Goal: Communication & Community: Answer question/provide support

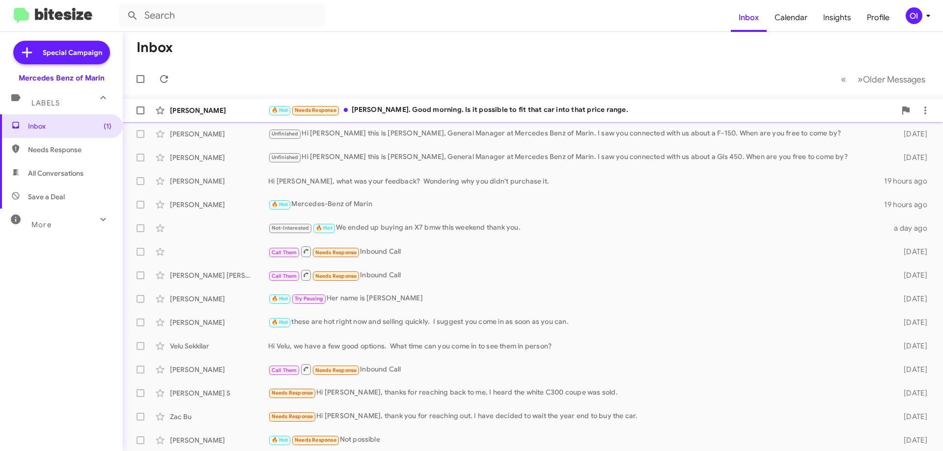
click at [343, 113] on div "🔥 Hot Needs Response [PERSON_NAME]. Good morning. Is it possible to fit that ca…" at bounding box center [582, 110] width 628 height 11
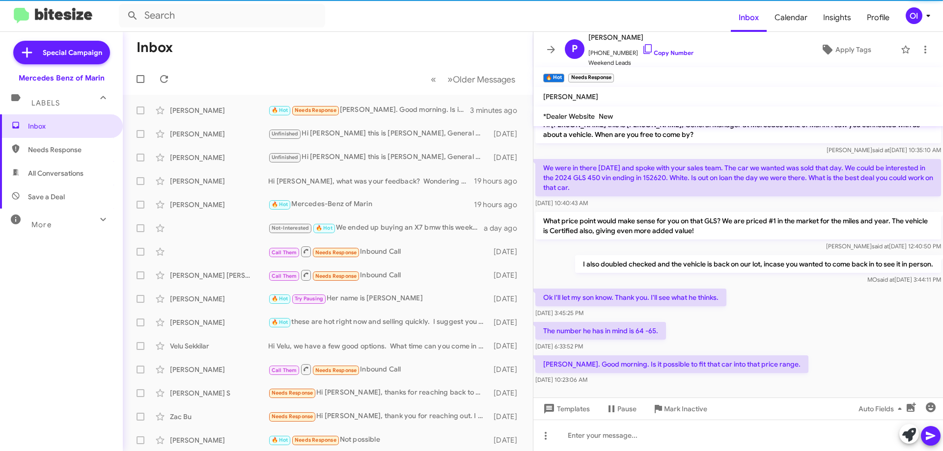
scroll to position [19, 0]
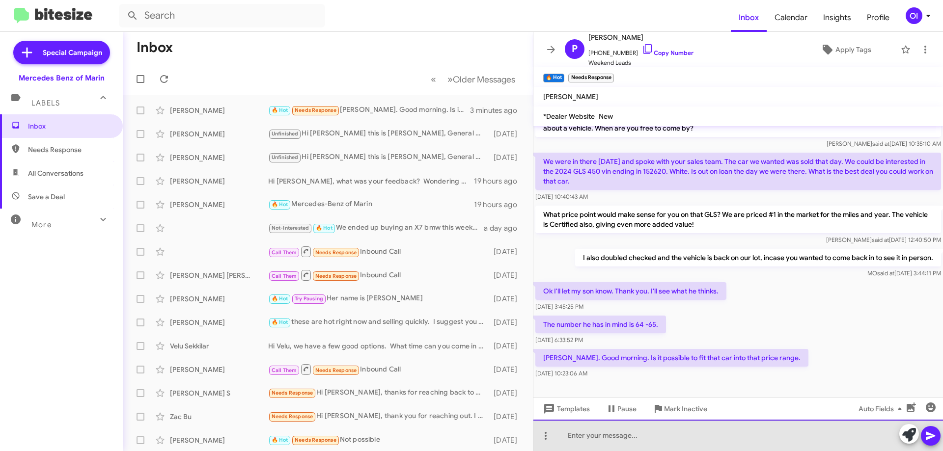
click at [648, 429] on div at bounding box center [738, 435] width 410 height 31
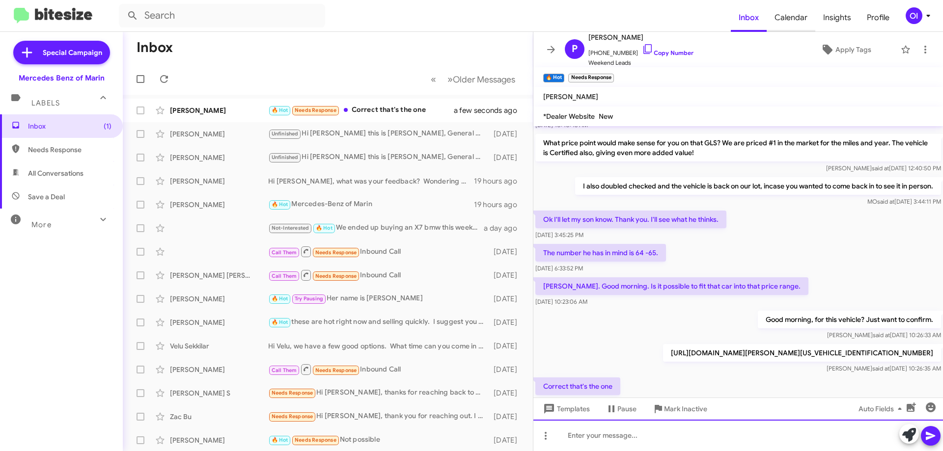
scroll to position [0, 0]
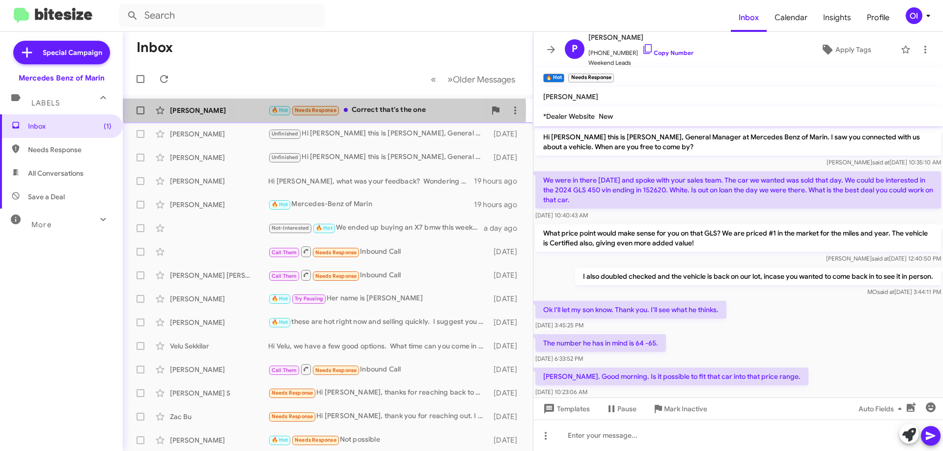
click at [317, 111] on span "Needs Response" at bounding box center [316, 110] width 42 height 6
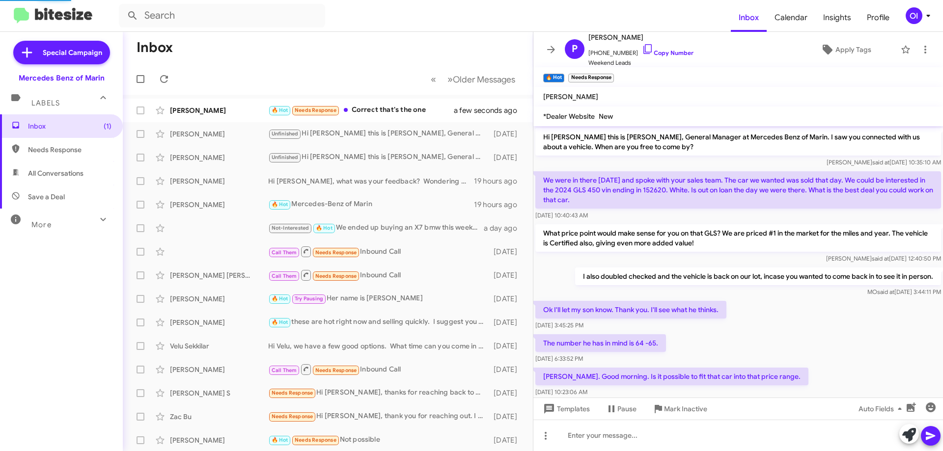
scroll to position [126, 0]
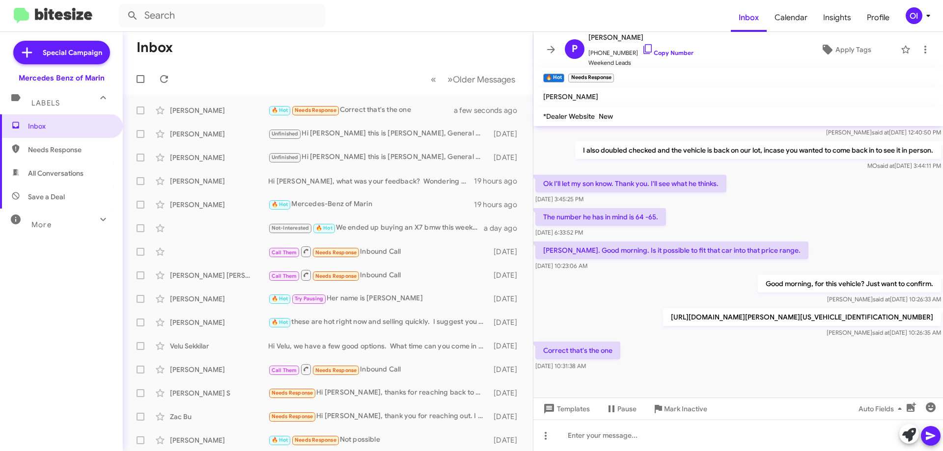
drag, startPoint x: 928, startPoint y: 320, endPoint x: 597, endPoint y: 321, distance: 331.5
click at [663, 321] on p "[URL][DOMAIN_NAME][PERSON_NAME][US_VEHICLE_IDENTIFICATION_NUMBER]" at bounding box center [802, 317] width 278 height 18
click at [764, 345] on div "Correct that's the one [DATE] 10:31:38 AM" at bounding box center [738, 356] width 410 height 33
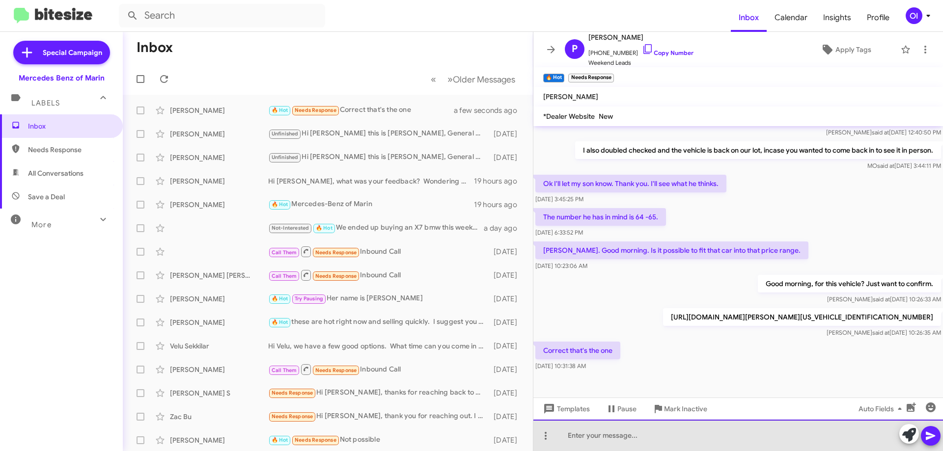
click at [690, 443] on div at bounding box center [738, 435] width 410 height 31
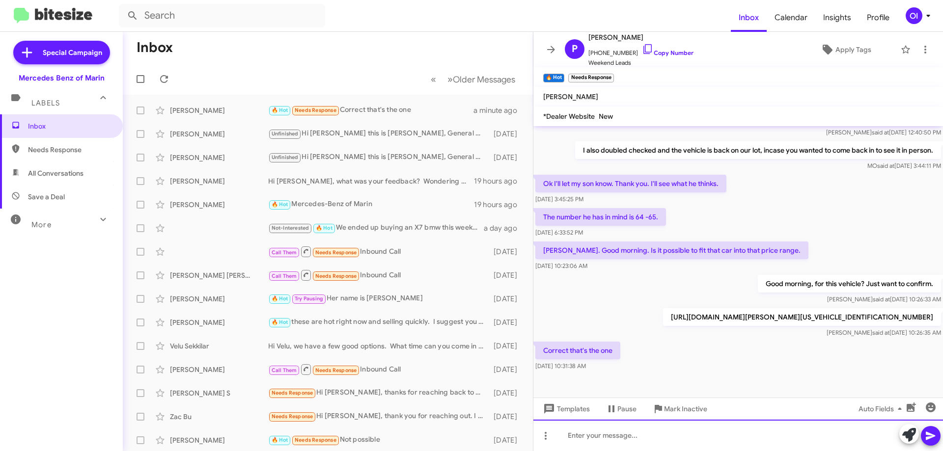
click at [637, 432] on div at bounding box center [738, 435] width 410 height 31
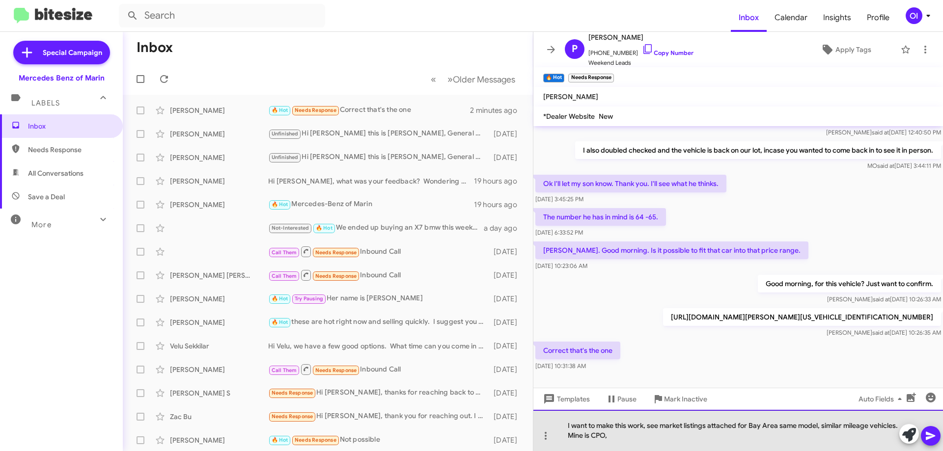
click at [646, 442] on div "I want to make this work, see market listings attached for Bay Area same model,…" at bounding box center [738, 430] width 410 height 41
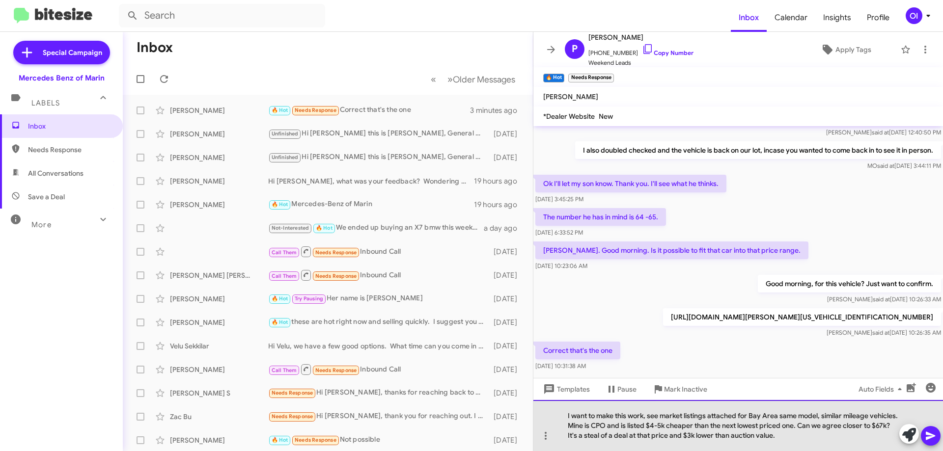
click at [814, 438] on div "I want to make this work, see market listings attached for Bay Area same model,…" at bounding box center [738, 425] width 410 height 51
drag, startPoint x: 694, startPoint y: 424, endPoint x: 684, endPoint y: 425, distance: 10.8
click at [684, 425] on div "I want to make this work, see market listings attached for Bay Area same model,…" at bounding box center [738, 425] width 410 height 51
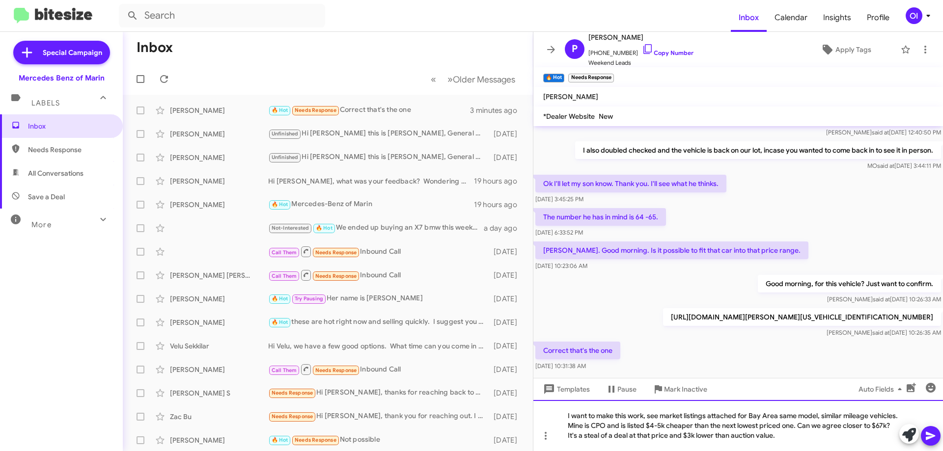
click at [813, 430] on div "I want to make this work, see market listings attached for Bay Area same model,…" at bounding box center [738, 425] width 410 height 51
click at [816, 434] on div "I want to make this work, see market listings attached for Bay Area same model,…" at bounding box center [738, 425] width 410 height 51
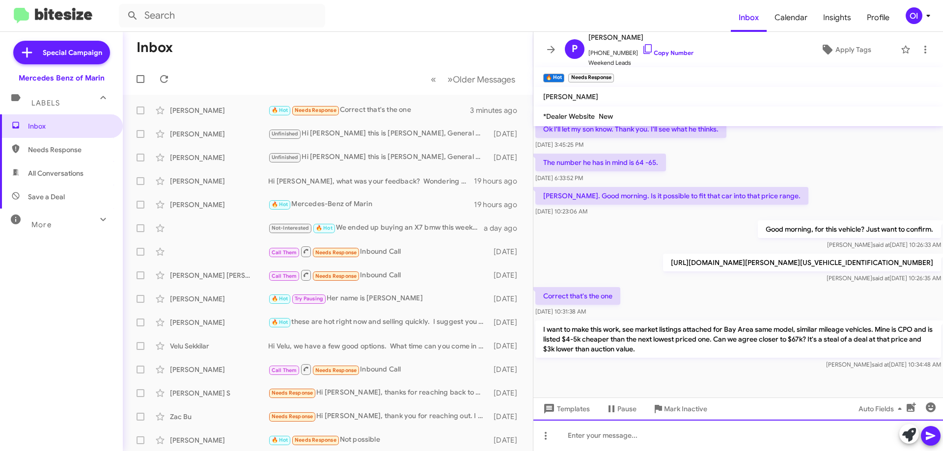
scroll to position [182, 0]
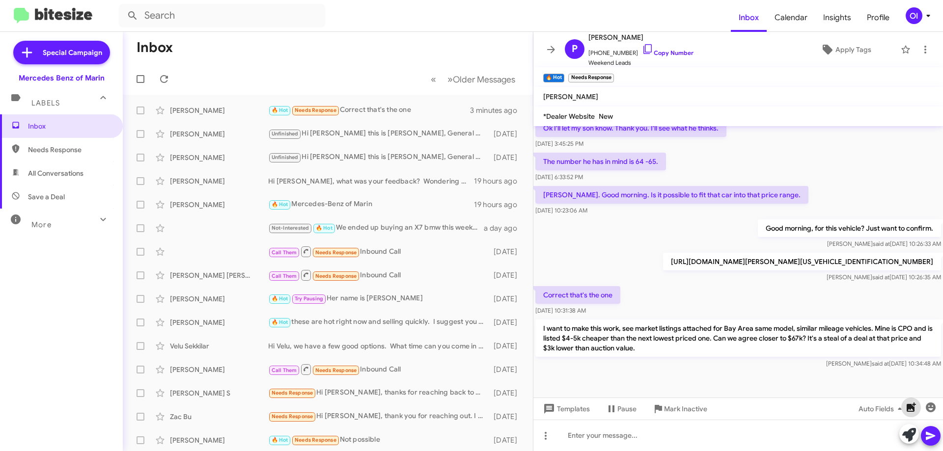
click at [905, 408] on icon "button" at bounding box center [911, 408] width 12 height 12
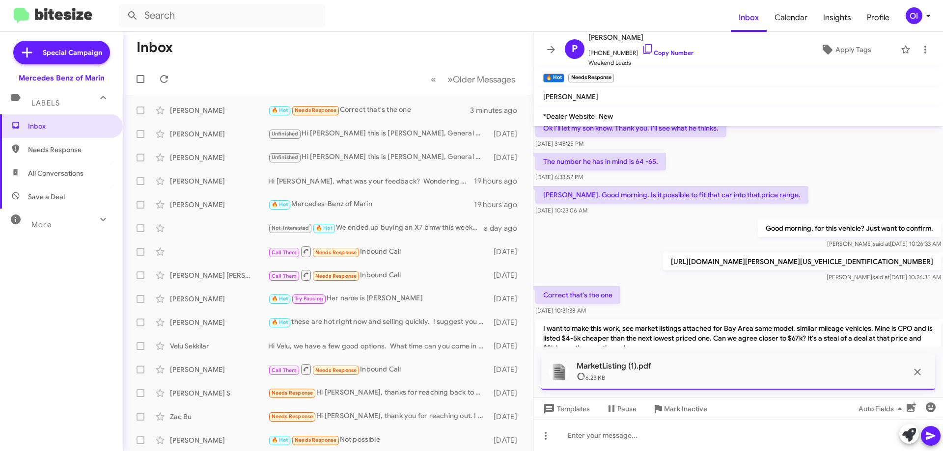
click at [933, 442] on span at bounding box center [931, 436] width 12 height 20
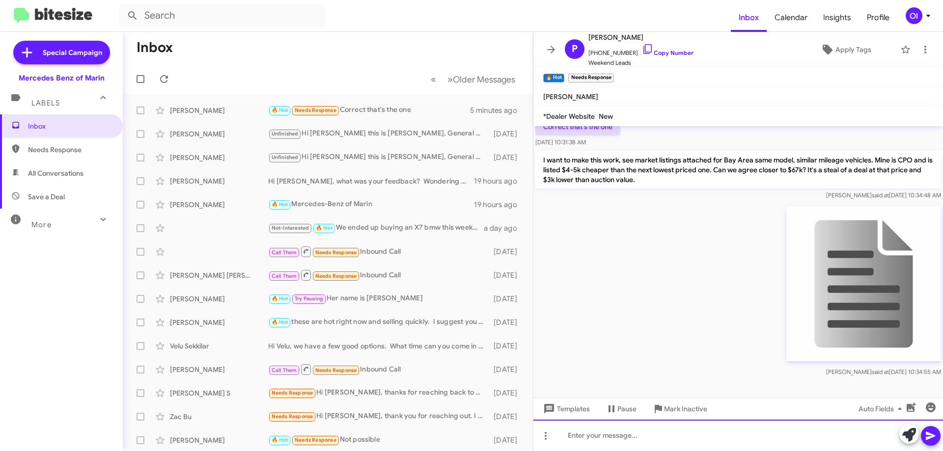
scroll to position [361, 0]
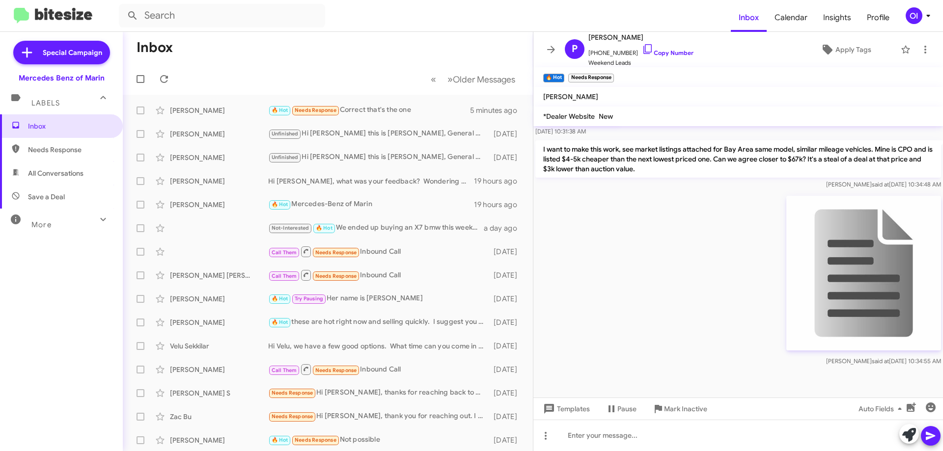
click at [918, 17] on div "OI" at bounding box center [914, 15] width 17 height 17
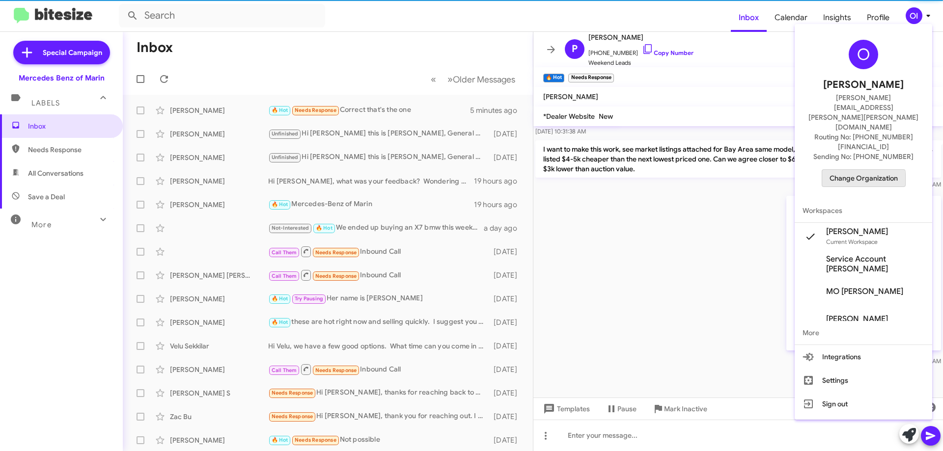
click at [852, 170] on span "Change Organization" at bounding box center [863, 178] width 68 height 17
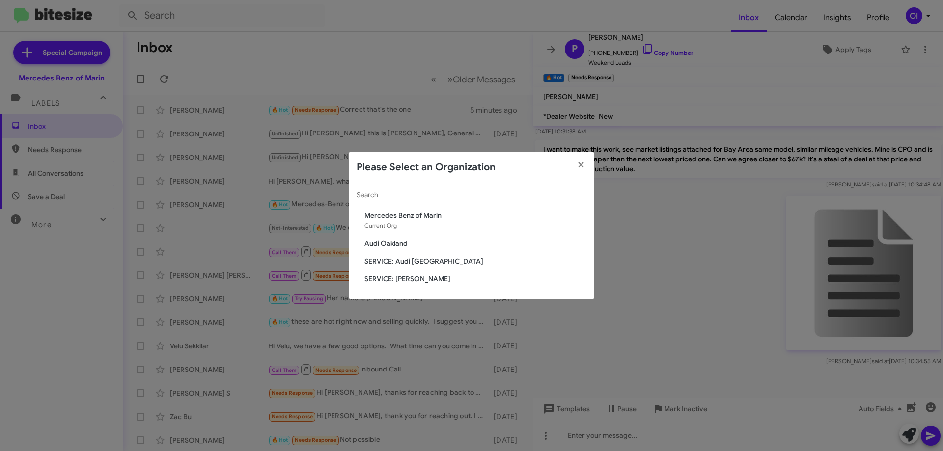
click at [398, 281] on span "SERVICE: [PERSON_NAME]" at bounding box center [475, 279] width 222 height 10
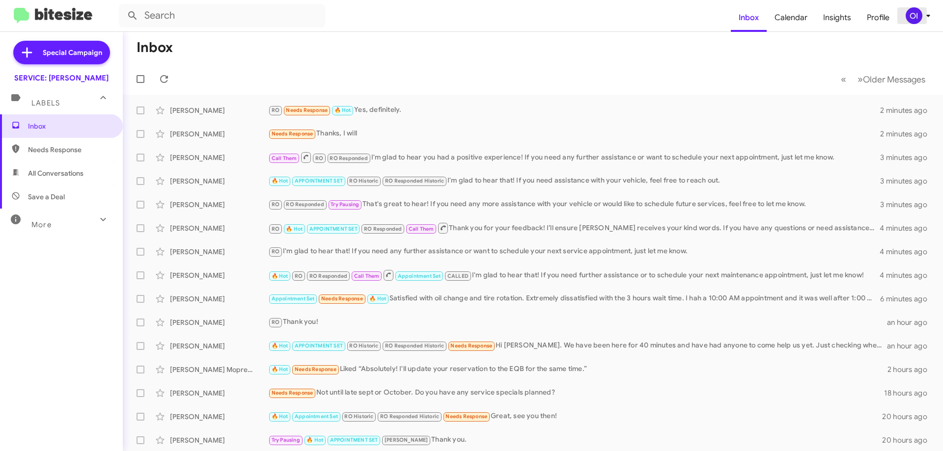
click at [918, 8] on div "OI" at bounding box center [914, 15] width 17 height 17
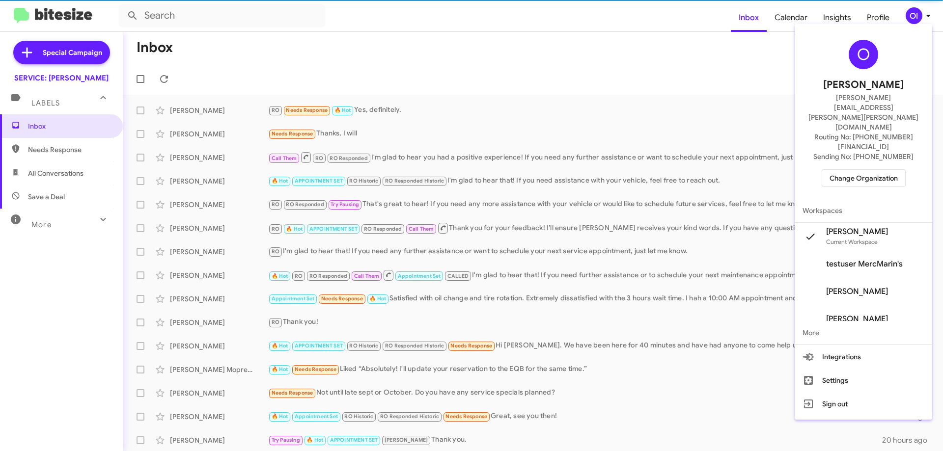
click at [858, 170] on span "Change Organization" at bounding box center [863, 178] width 68 height 17
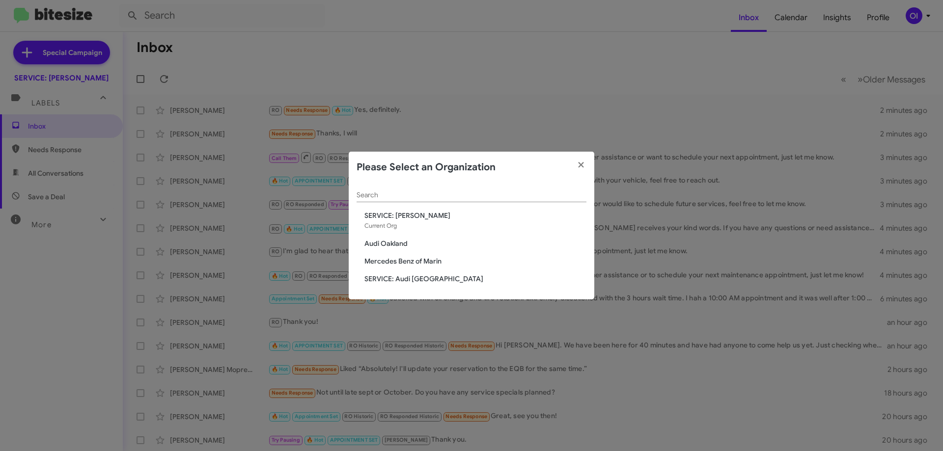
click at [420, 267] on div "Search SERVICE: Mercedes Marin Current Org Audi Oakland Mercedes Benz of Marin …" at bounding box center [472, 241] width 246 height 117
click at [417, 265] on span "Mercedes Benz of Marin" at bounding box center [475, 261] width 222 height 10
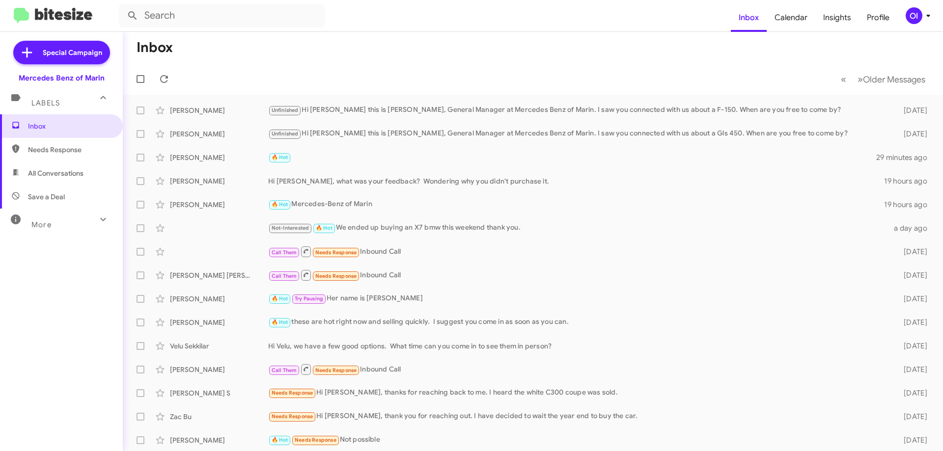
click at [67, 174] on span "All Conversations" at bounding box center [55, 173] width 55 height 10
type input "in:all-conversations"
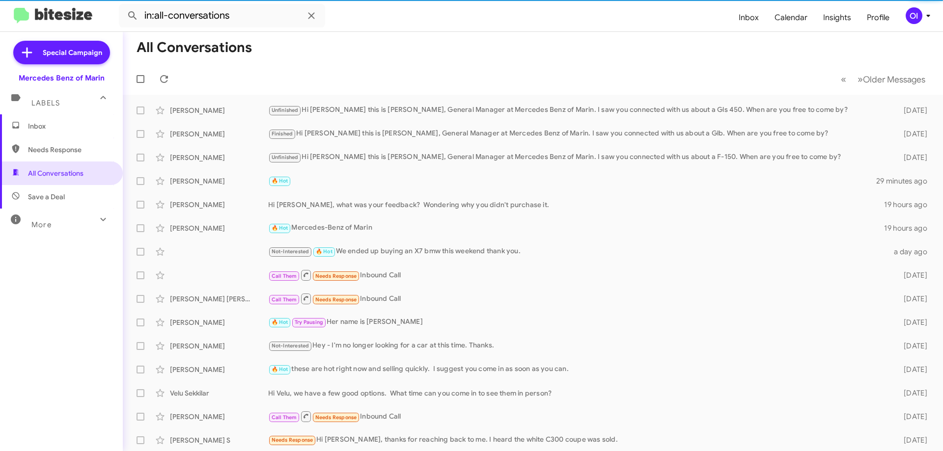
click at [72, 126] on span "Inbox" at bounding box center [69, 126] width 83 height 10
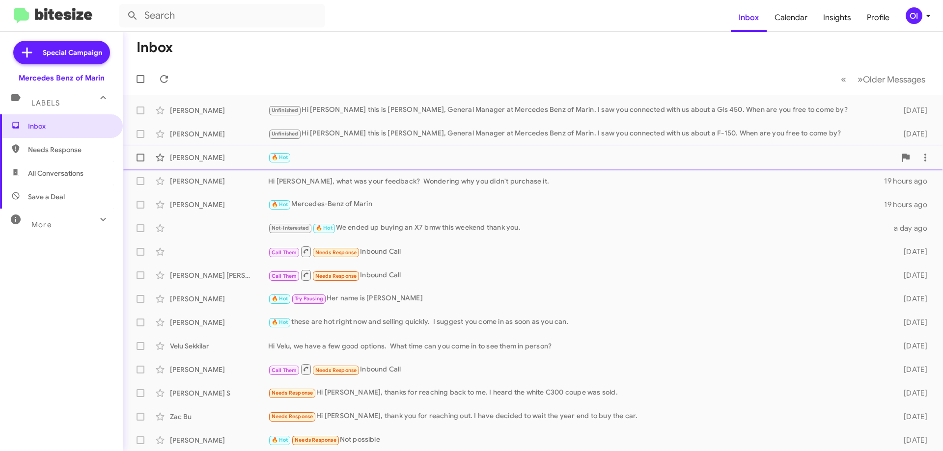
click at [403, 159] on div "🔥 Hot" at bounding box center [582, 157] width 628 height 11
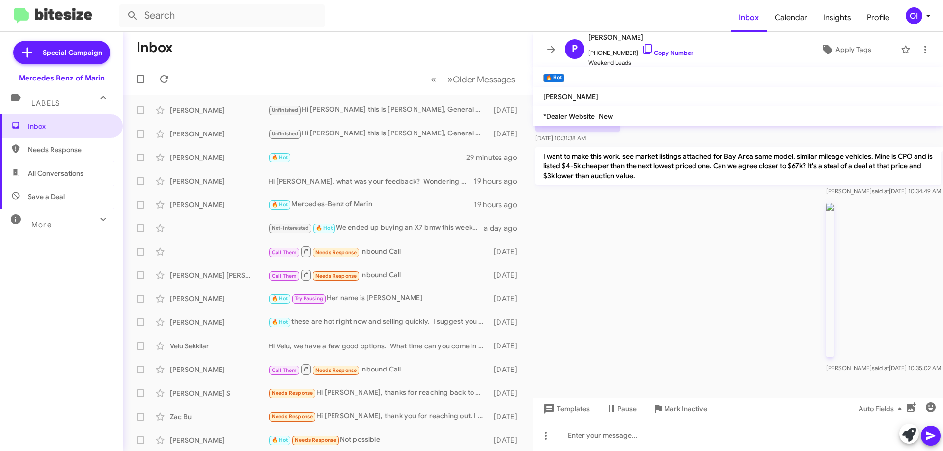
scroll to position [361, 0]
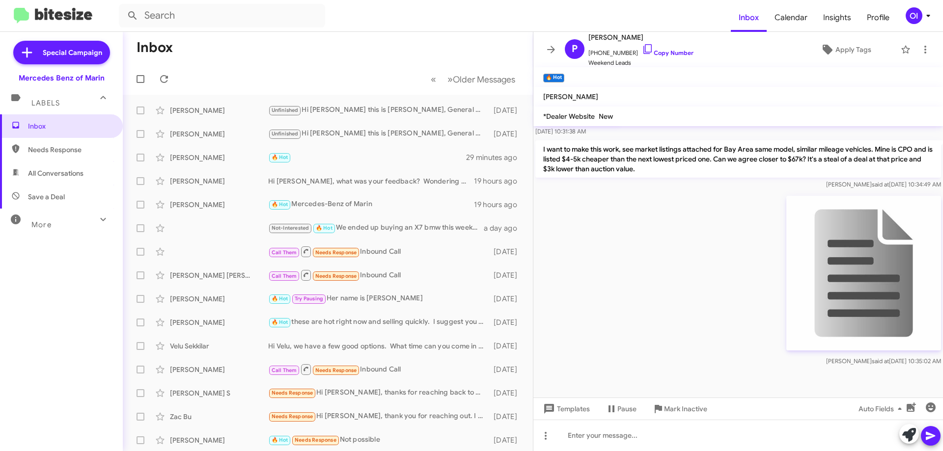
click at [660, 224] on div "Omar said at Aug 13, 2025, 10:35:02 AM" at bounding box center [738, 280] width 410 height 177
click at [52, 176] on span "All Conversations" at bounding box center [55, 173] width 55 height 10
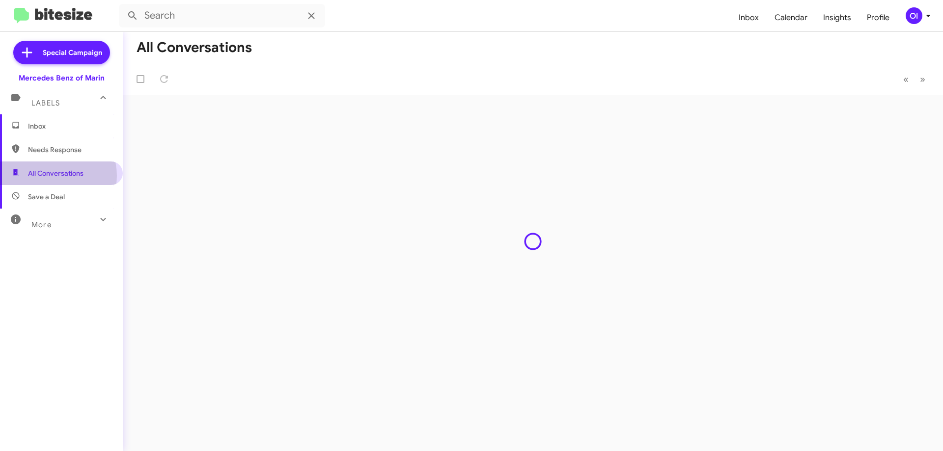
type input "in:all-conversations"
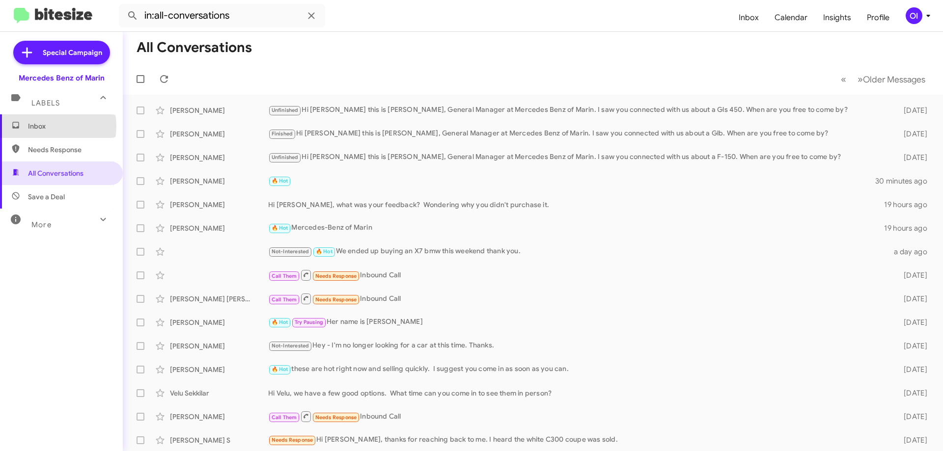
click at [43, 126] on span "Inbox" at bounding box center [69, 126] width 83 height 10
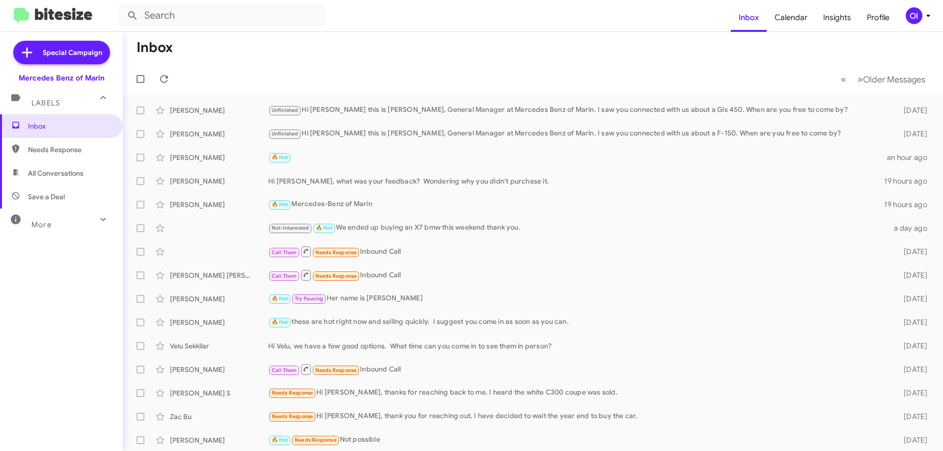
click at [47, 170] on span "All Conversations" at bounding box center [55, 173] width 55 height 10
type input "in:all-conversations"
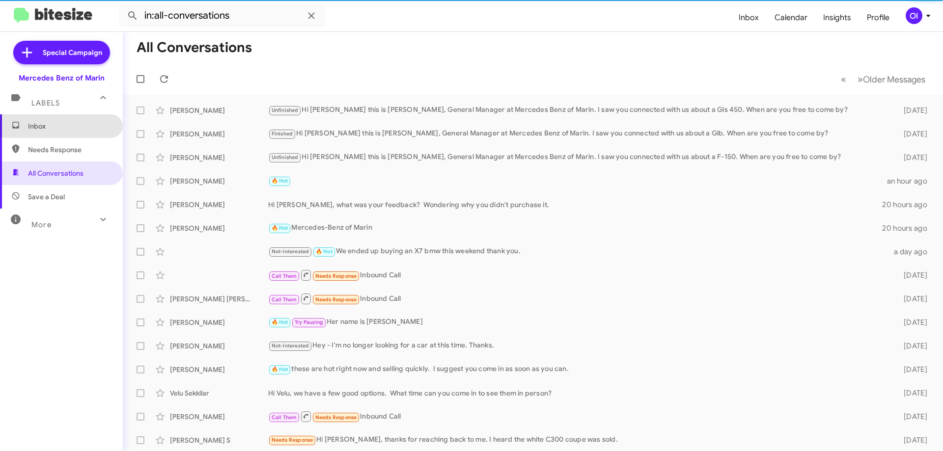
click at [60, 132] on span "Inbox" at bounding box center [61, 126] width 123 height 24
